Goal: Information Seeking & Learning: Learn about a topic

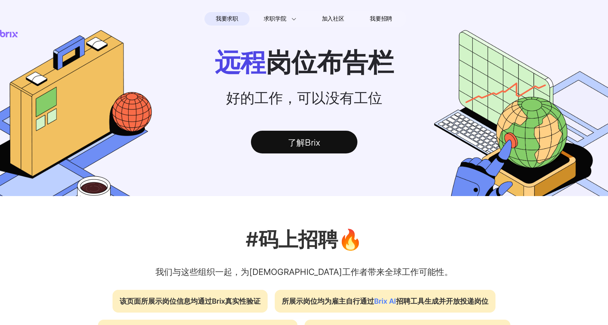
click at [380, 83] on section "远程 岗位布告栏 好的工作，可以没有工位 了解Brix" at bounding box center [304, 113] width 608 height 166
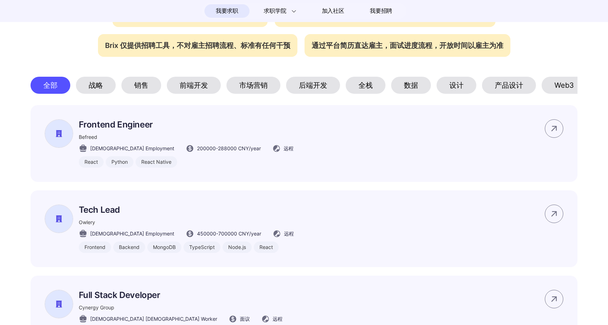
scroll to position [286, 0]
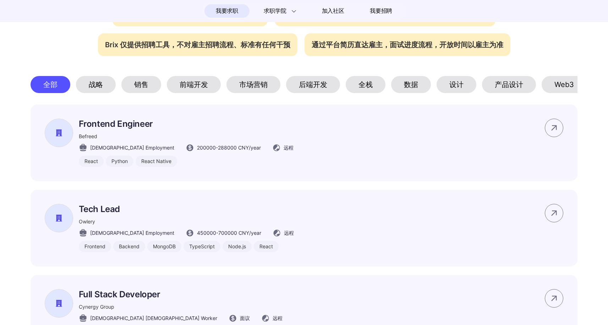
click at [466, 80] on div "设计" at bounding box center [456, 84] width 40 height 17
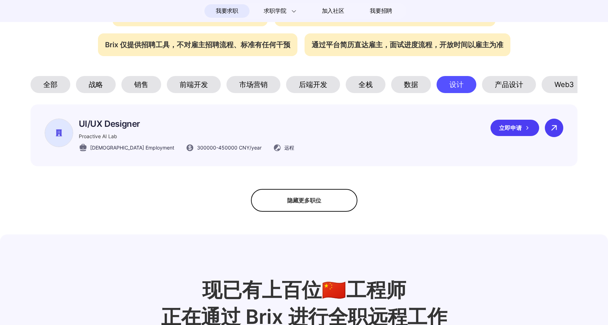
click at [549, 133] on icon at bounding box center [554, 127] width 11 height 11
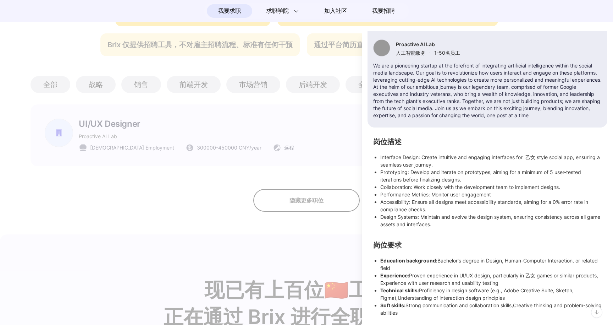
scroll to position [83, 0]
drag, startPoint x: 396, startPoint y: 37, endPoint x: 436, endPoint y: 38, distance: 40.5
click at [436, 41] on p "Proactive AI Lab" at bounding box center [428, 44] width 64 height 6
copy p "Proactive AI Lab"
click at [429, 132] on div "UI/UX Designer Proactive AI Lab Full-time 300000 - 450000 CNY /year 远程 立即申请 公司简…" at bounding box center [488, 139] width 240 height 353
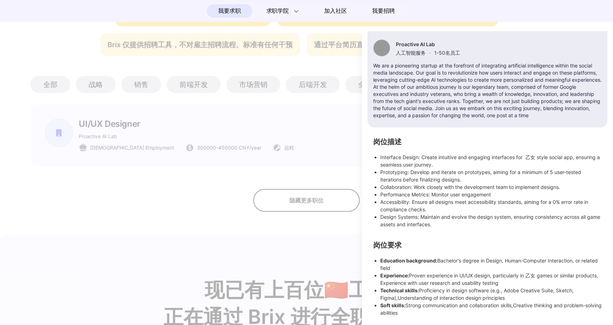
click at [332, 163] on div at bounding box center [306, 177] width 613 height 293
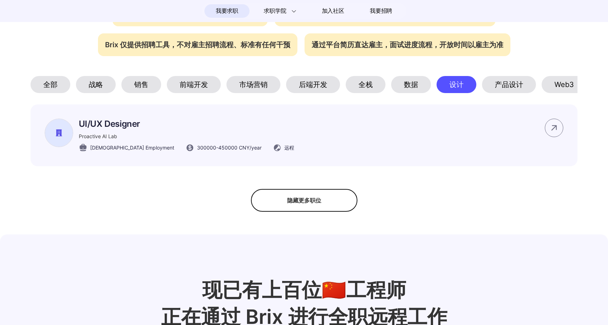
click at [517, 84] on div "产品设计" at bounding box center [509, 84] width 54 height 17
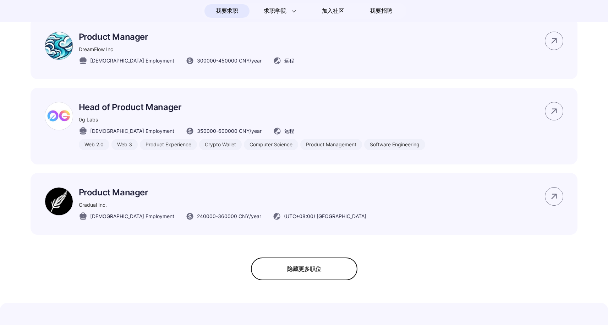
scroll to position [449, 0]
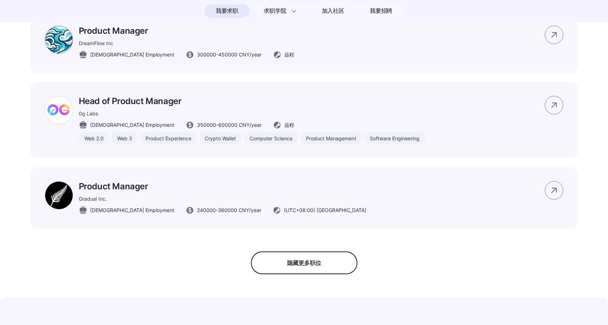
click at [304, 262] on div "隐藏更多职位" at bounding box center [304, 262] width 106 height 23
click at [304, 265] on div "探索更多职位" at bounding box center [304, 262] width 106 height 23
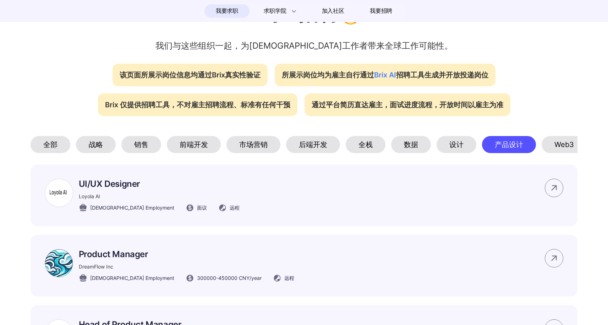
scroll to position [0, 54]
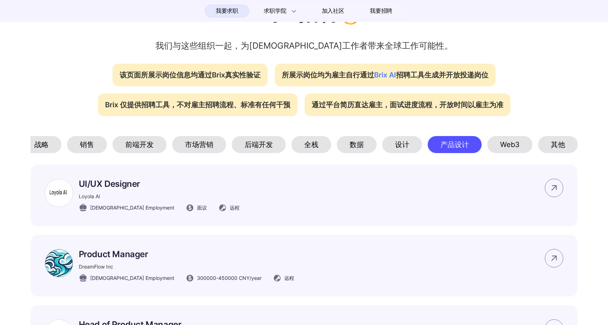
click at [553, 144] on div "其他" at bounding box center [558, 144] width 40 height 17
